Goal: Information Seeking & Learning: Learn about a topic

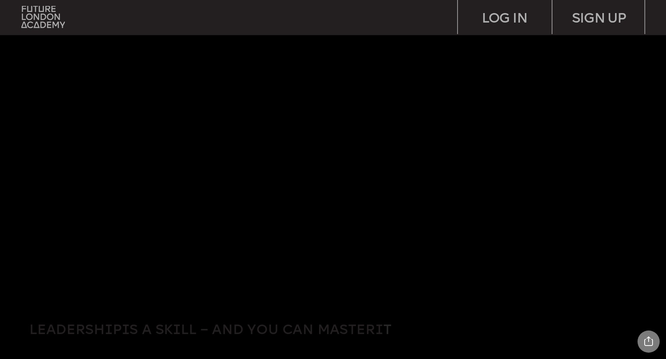
click at [92, 248] on img at bounding box center [344, 159] width 643 height 246
click at [36, 14] on img at bounding box center [43, 17] width 44 height 22
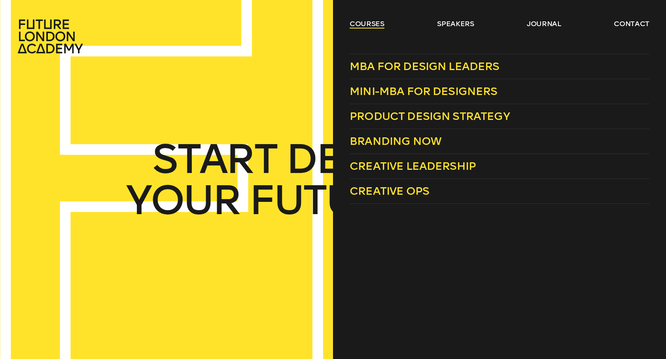
click at [374, 24] on link "courses" at bounding box center [367, 23] width 35 height 9
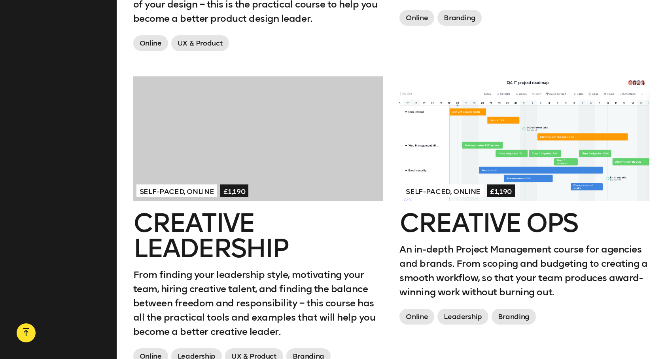
scroll to position [977, 0]
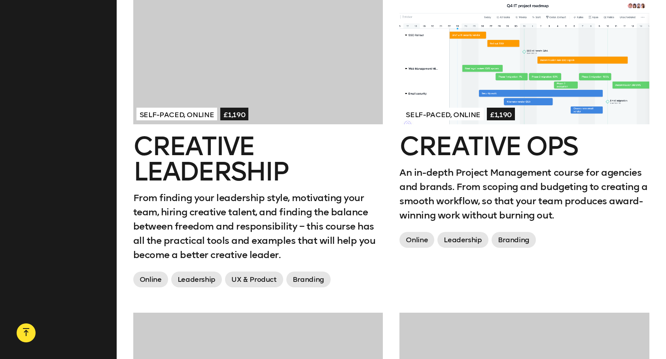
click at [451, 148] on h2 "Creative Ops" at bounding box center [525, 146] width 250 height 25
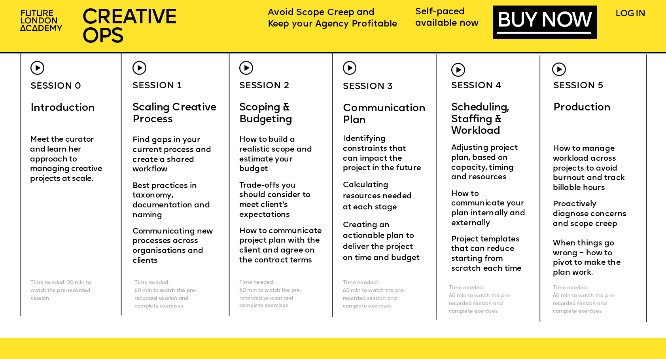
scroll to position [2691, 0]
